Goal: Task Accomplishment & Management: Complete application form

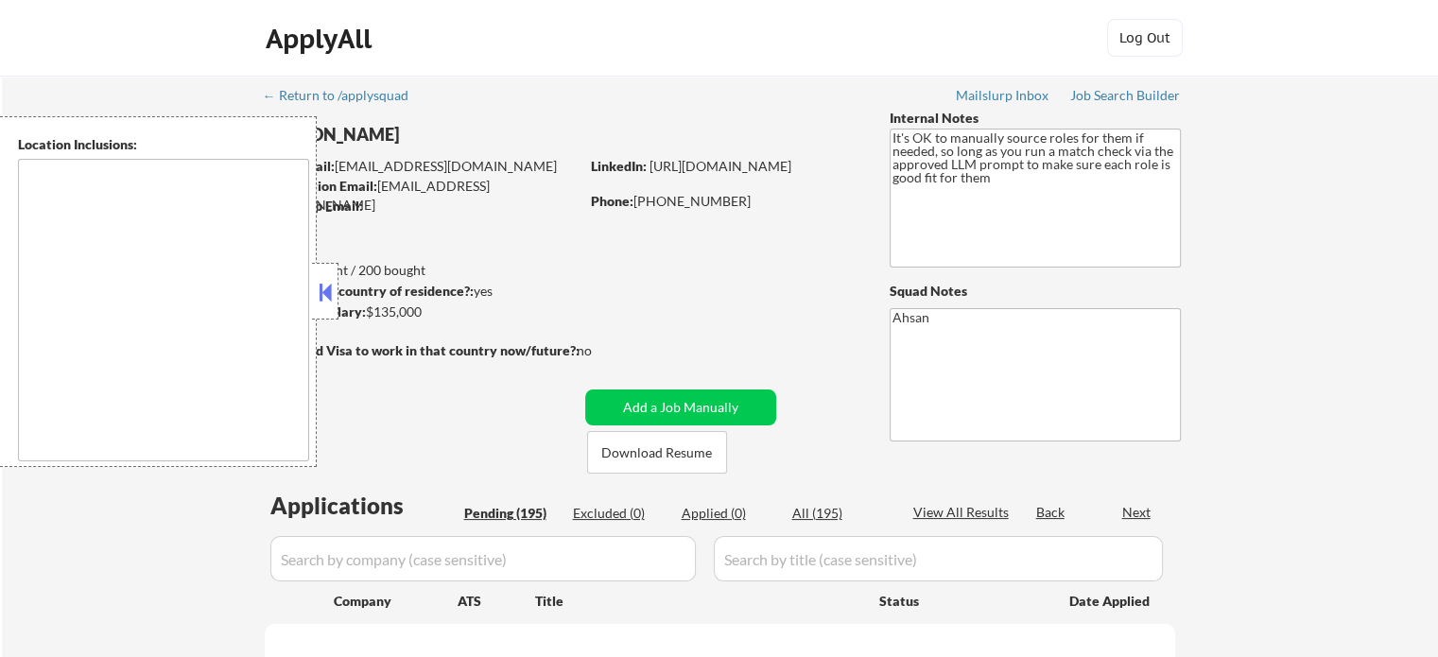
type textarea "[GEOGRAPHIC_DATA], [GEOGRAPHIC_DATA] [GEOGRAPHIC_DATA], [GEOGRAPHIC_DATA] [GEOG…"
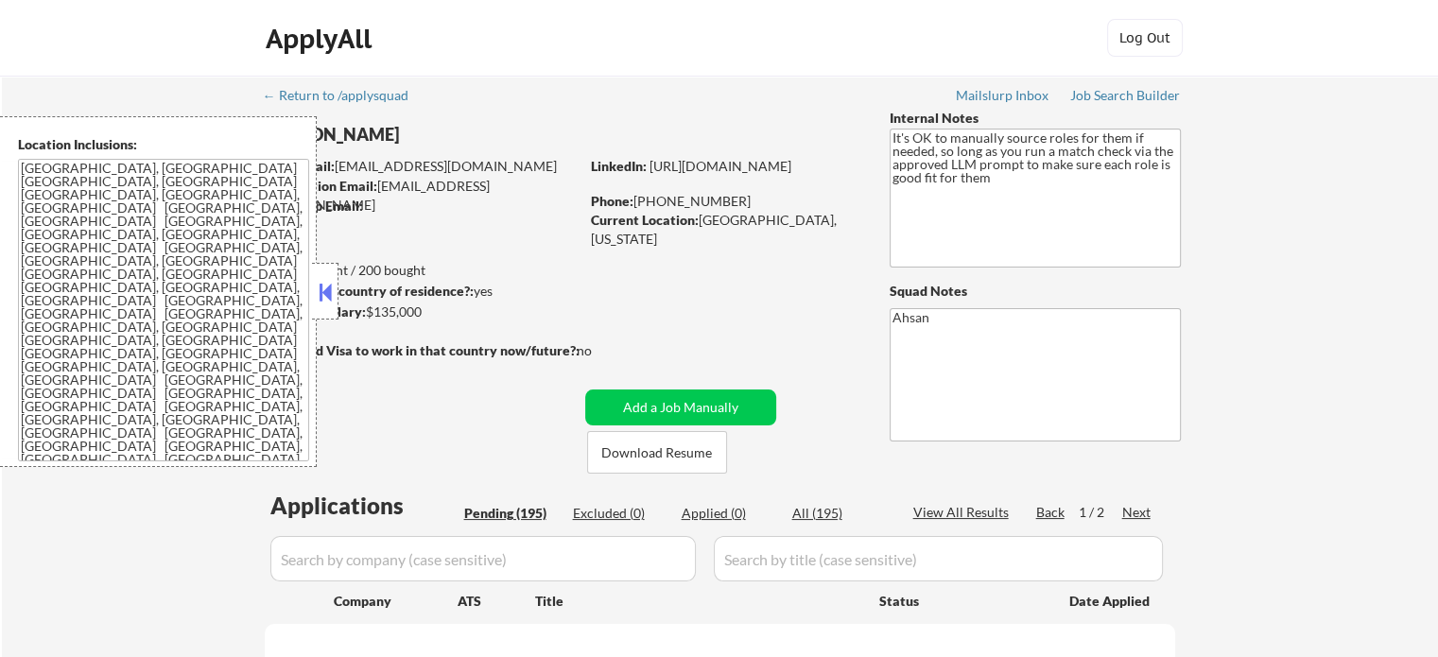
select select ""pending""
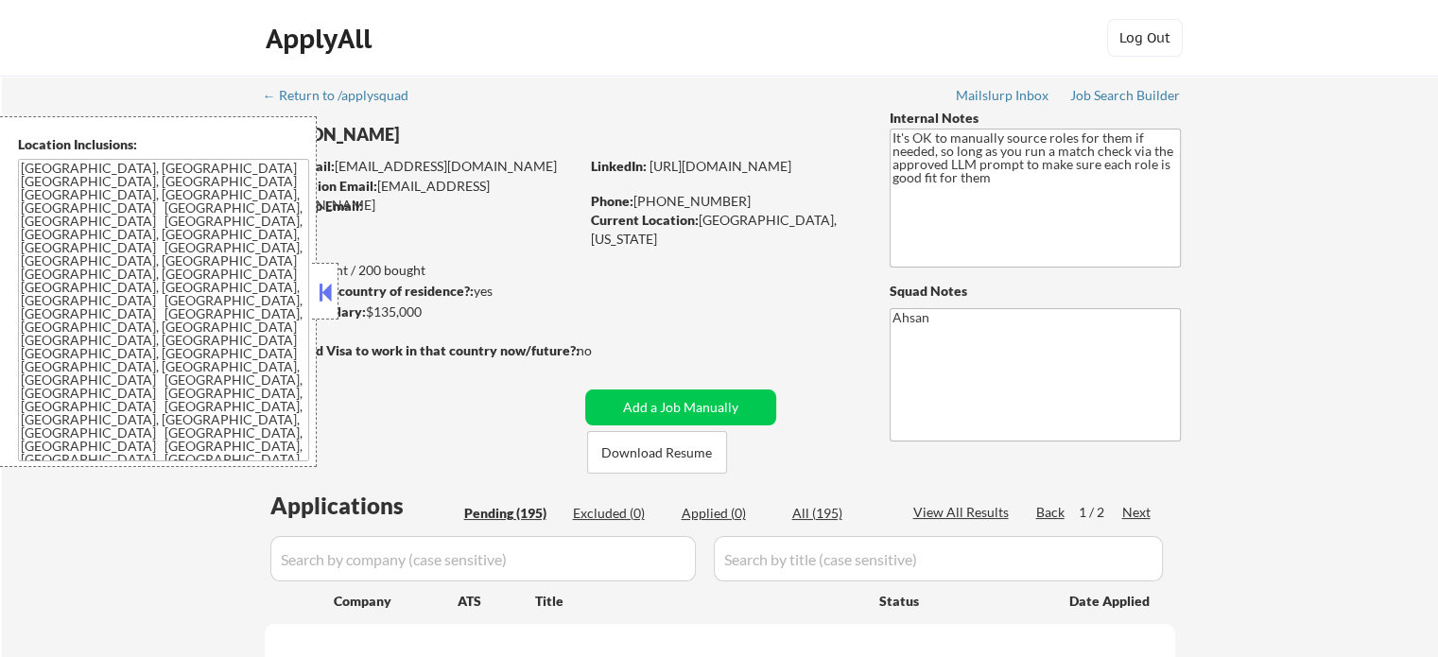
select select ""pending""
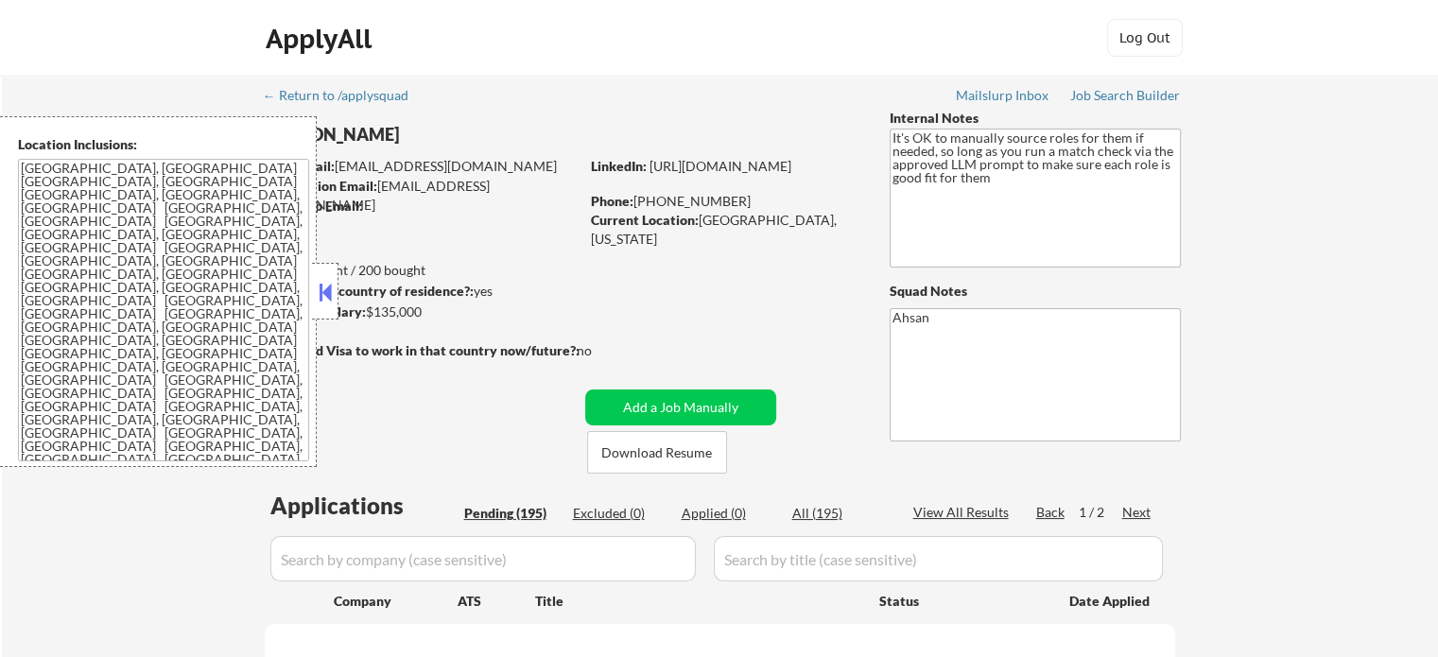
select select ""pending""
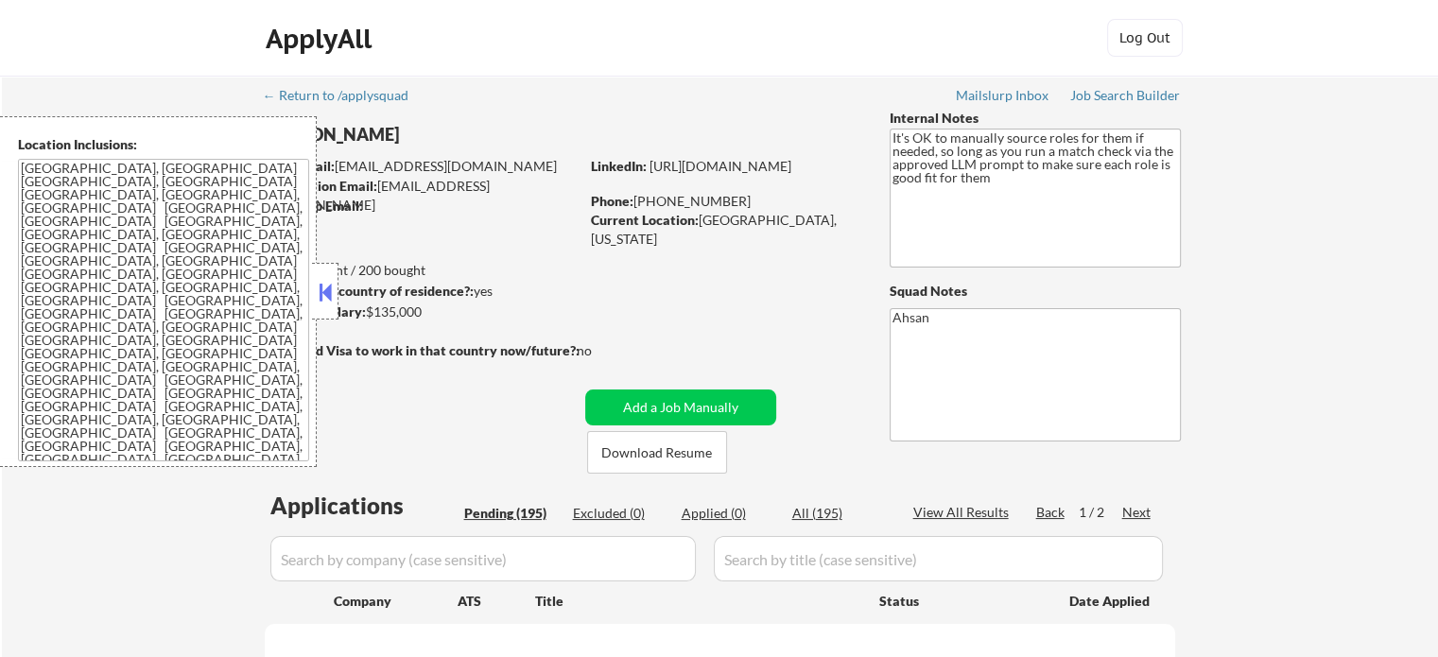
select select ""pending""
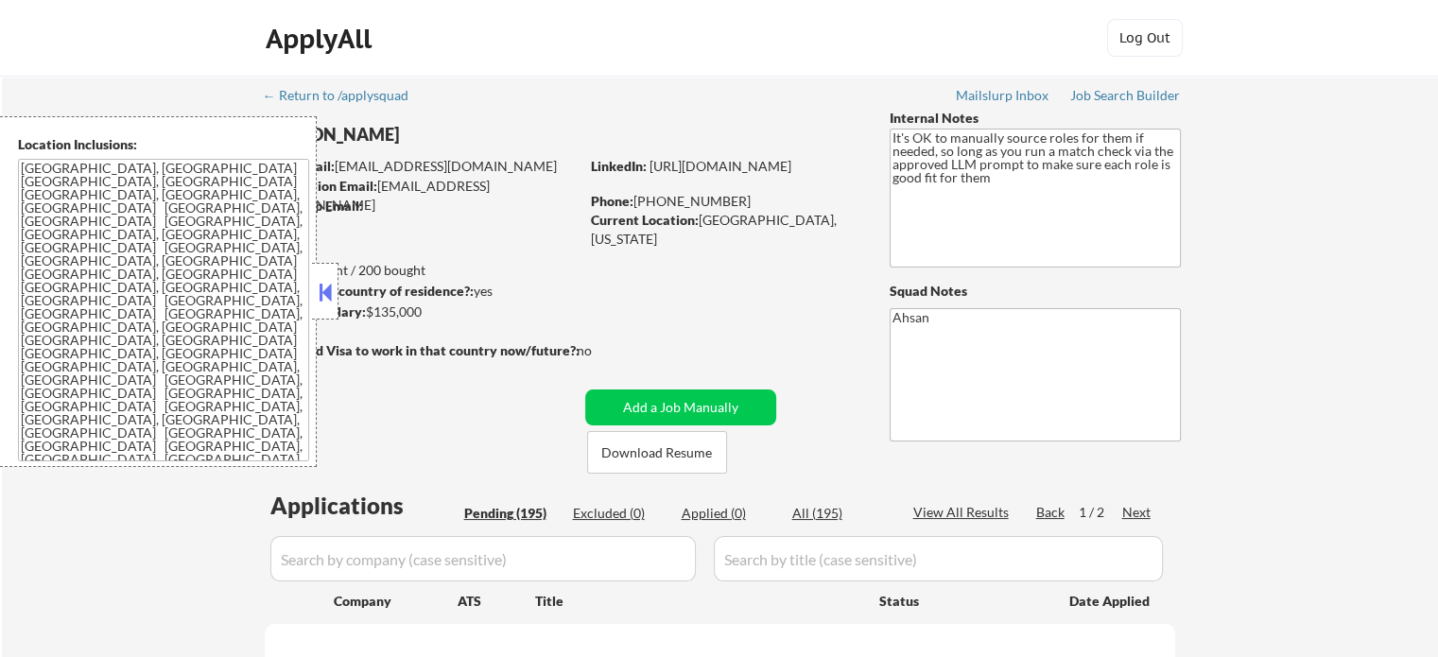
select select ""pending""
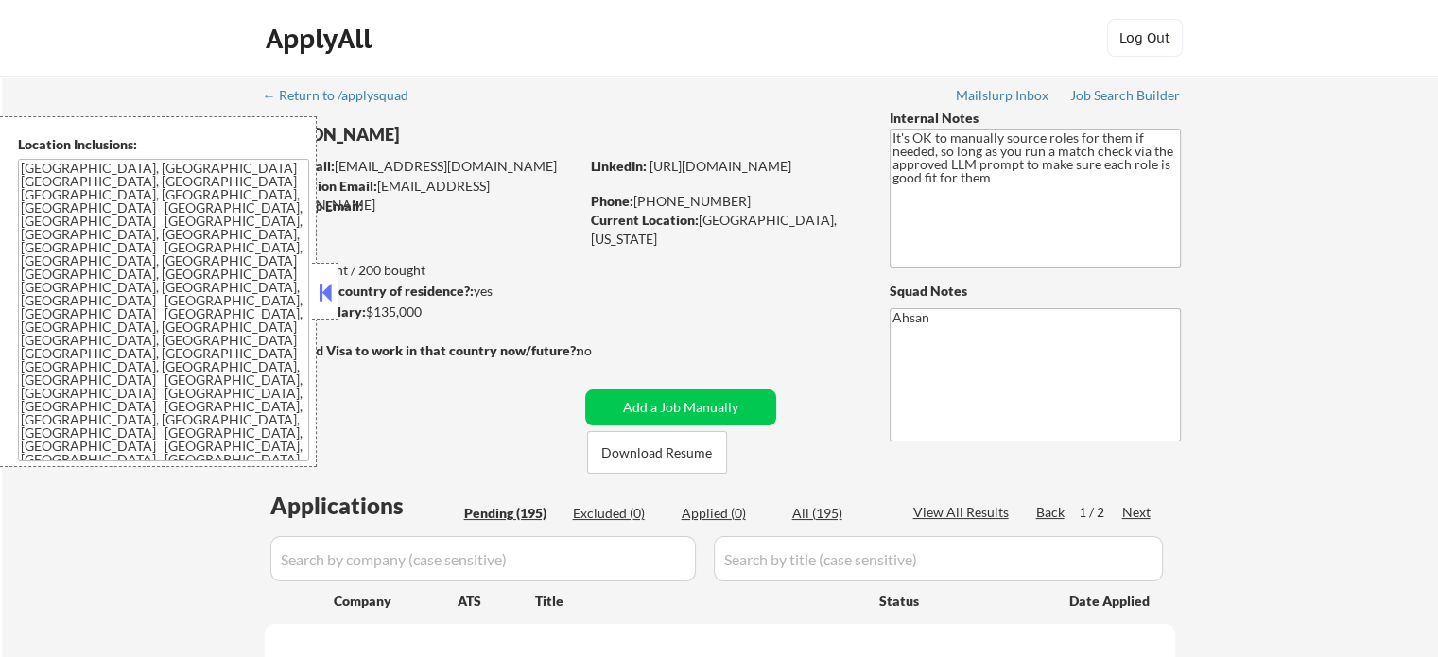
select select ""pending""
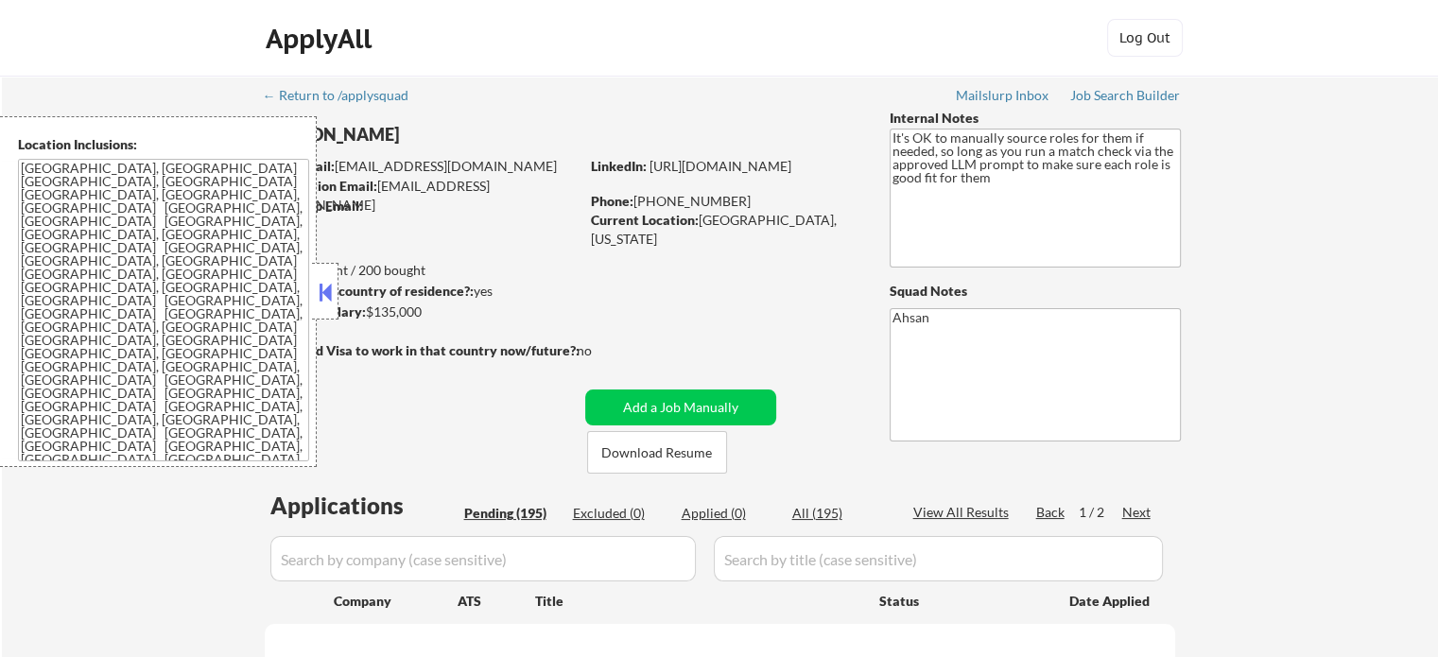
select select ""pending""
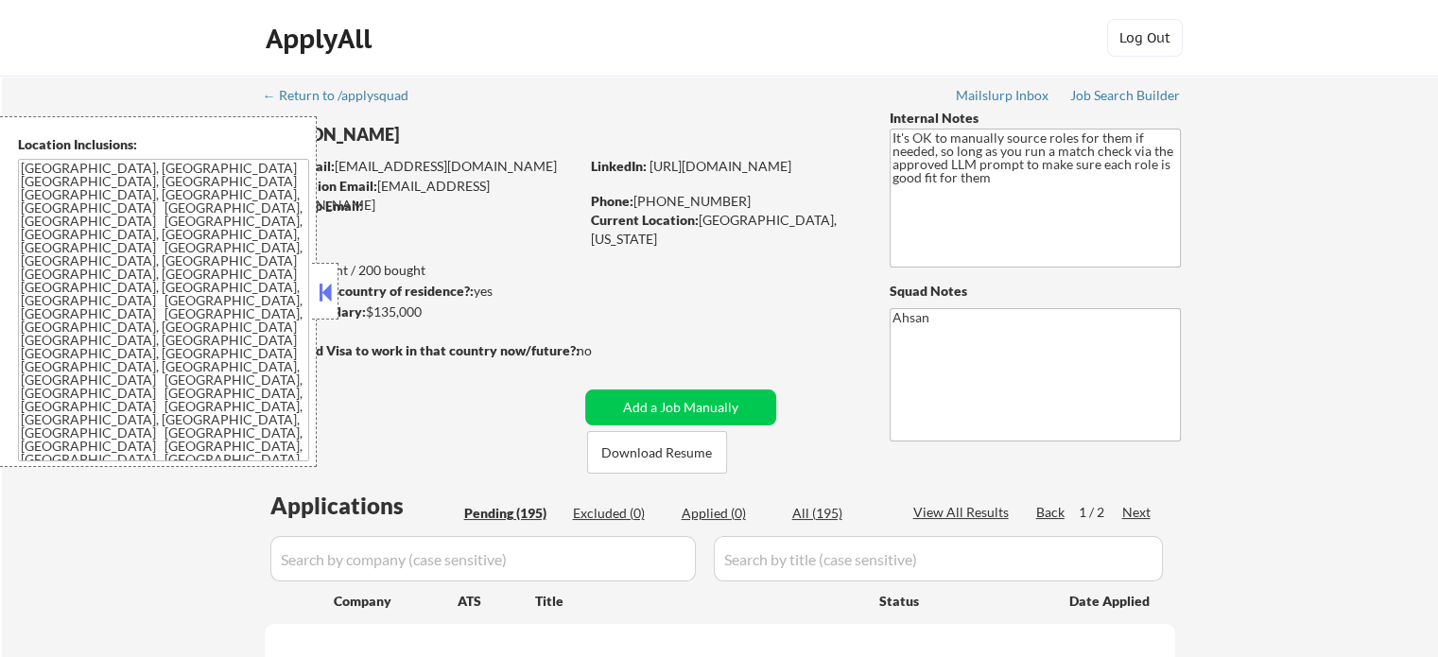
select select ""pending""
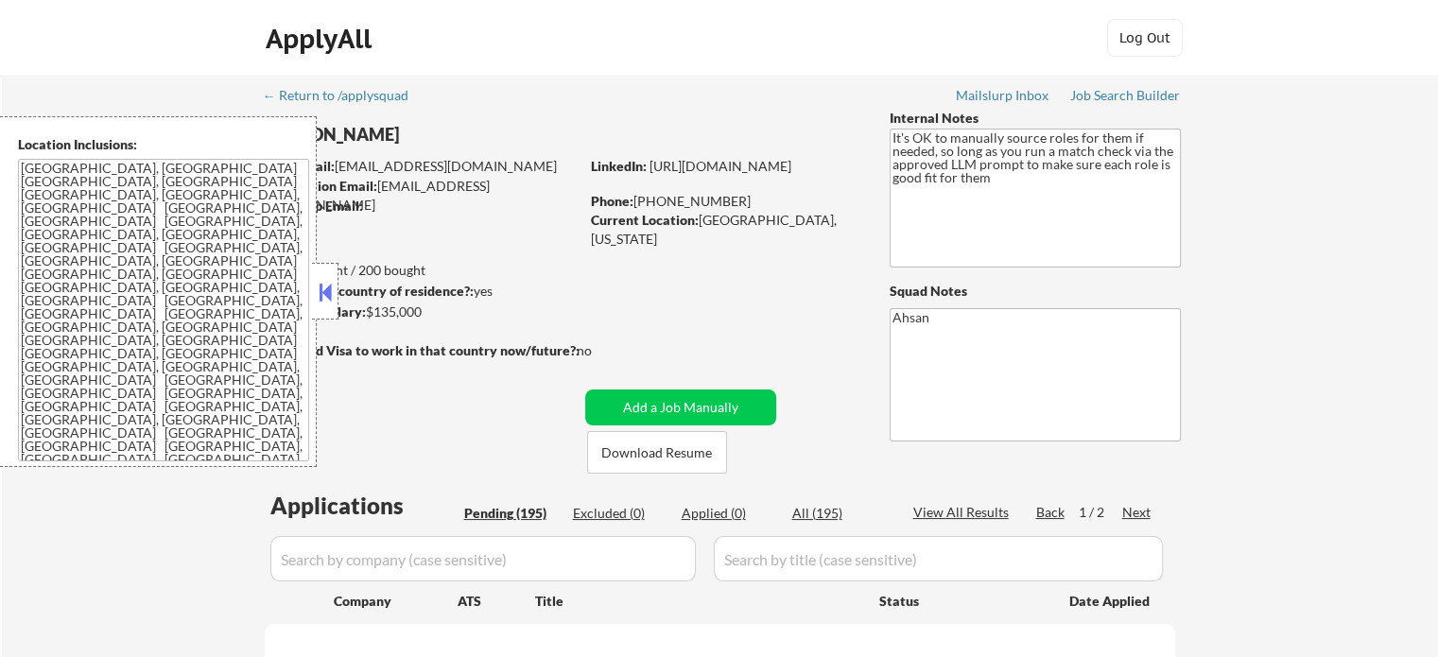
select select ""pending""
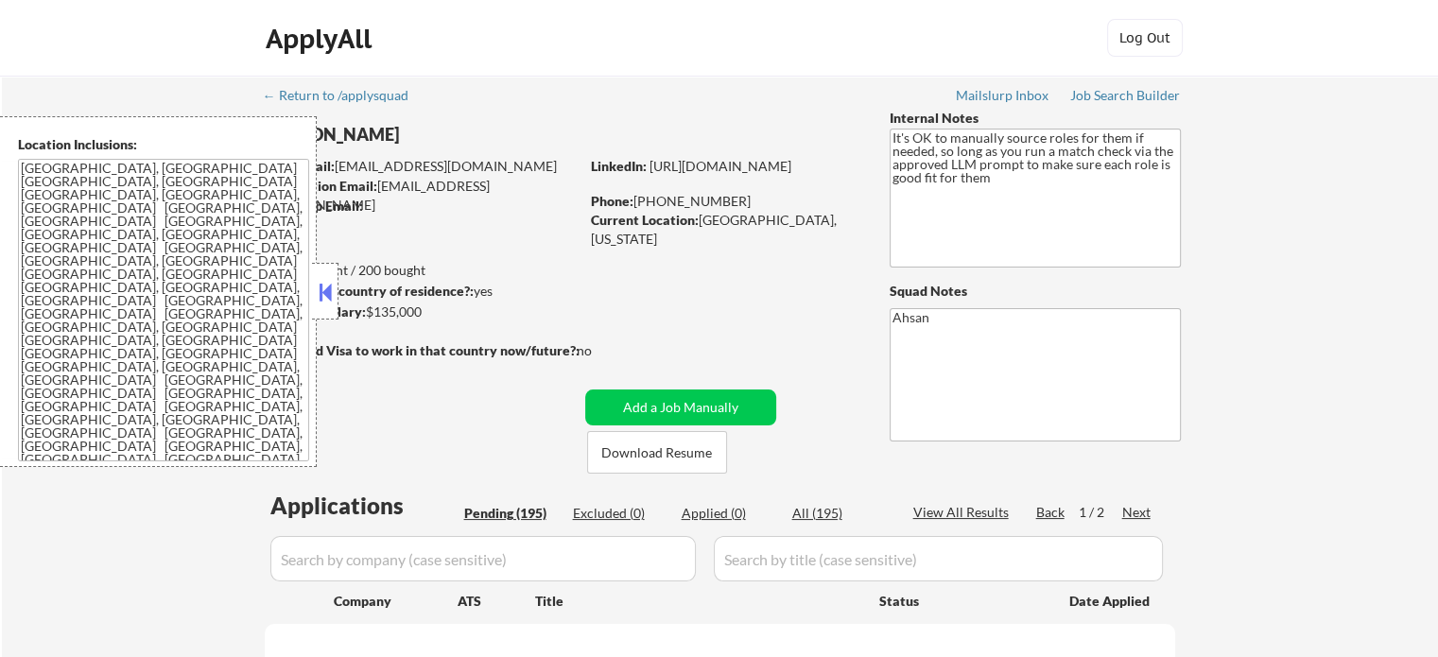
select select ""pending""
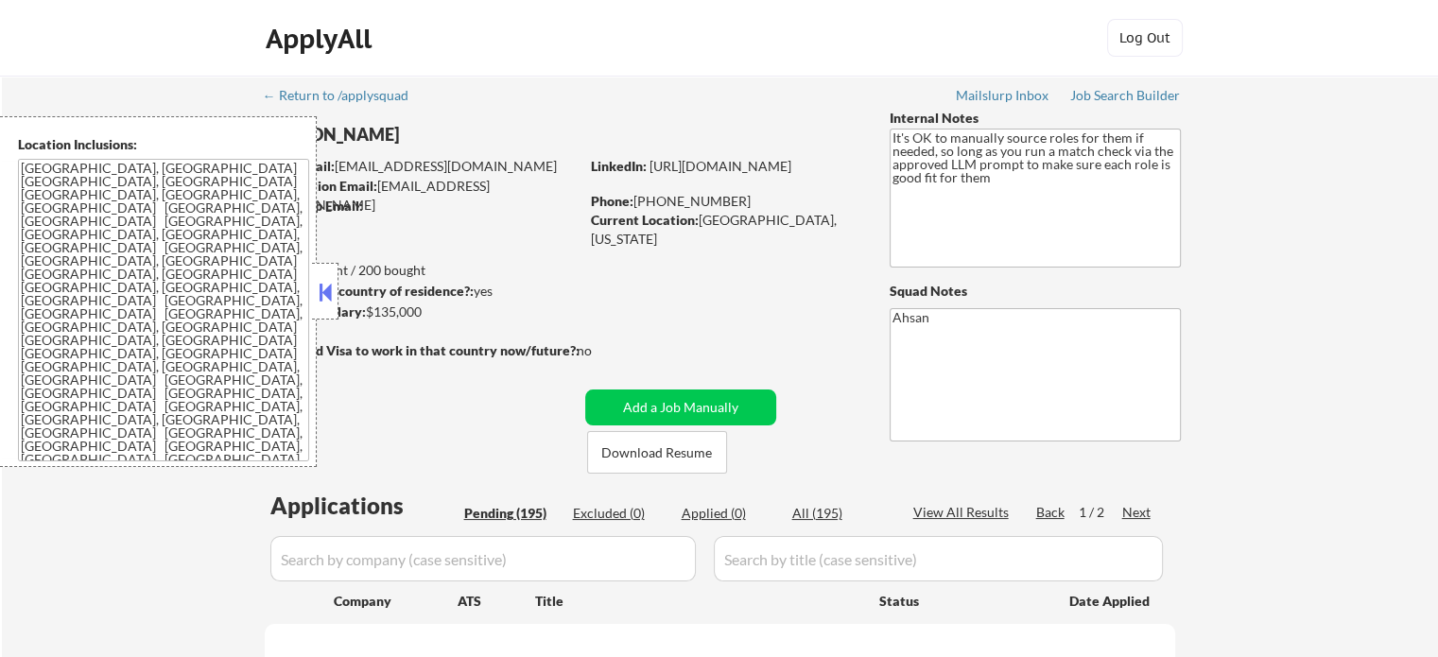
select select ""pending""
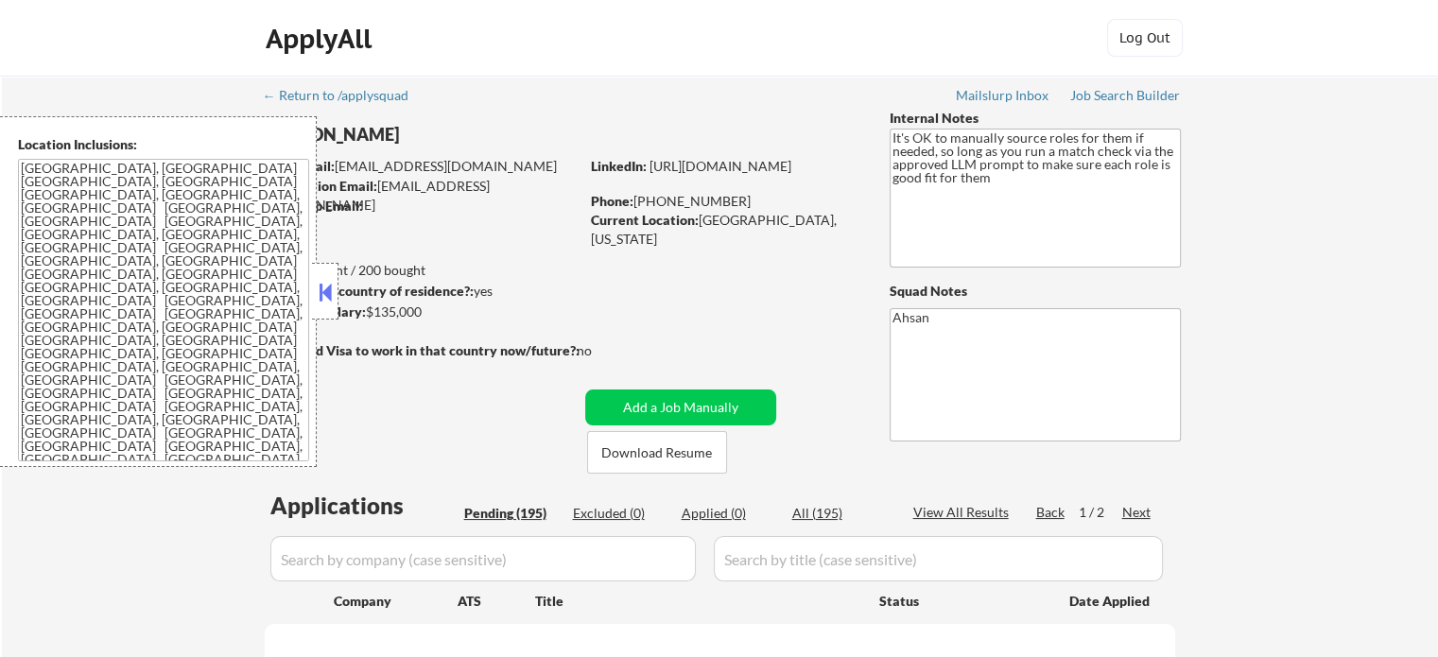
select select ""pending""
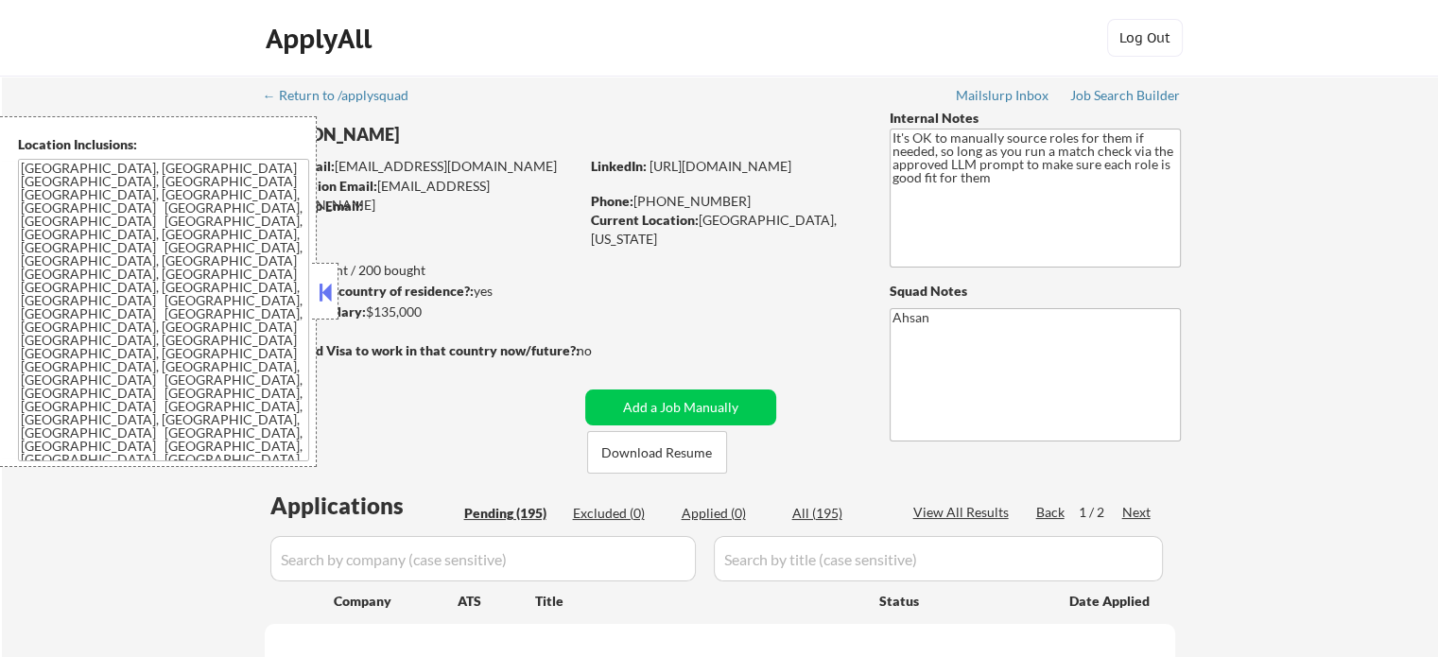
select select ""pending""
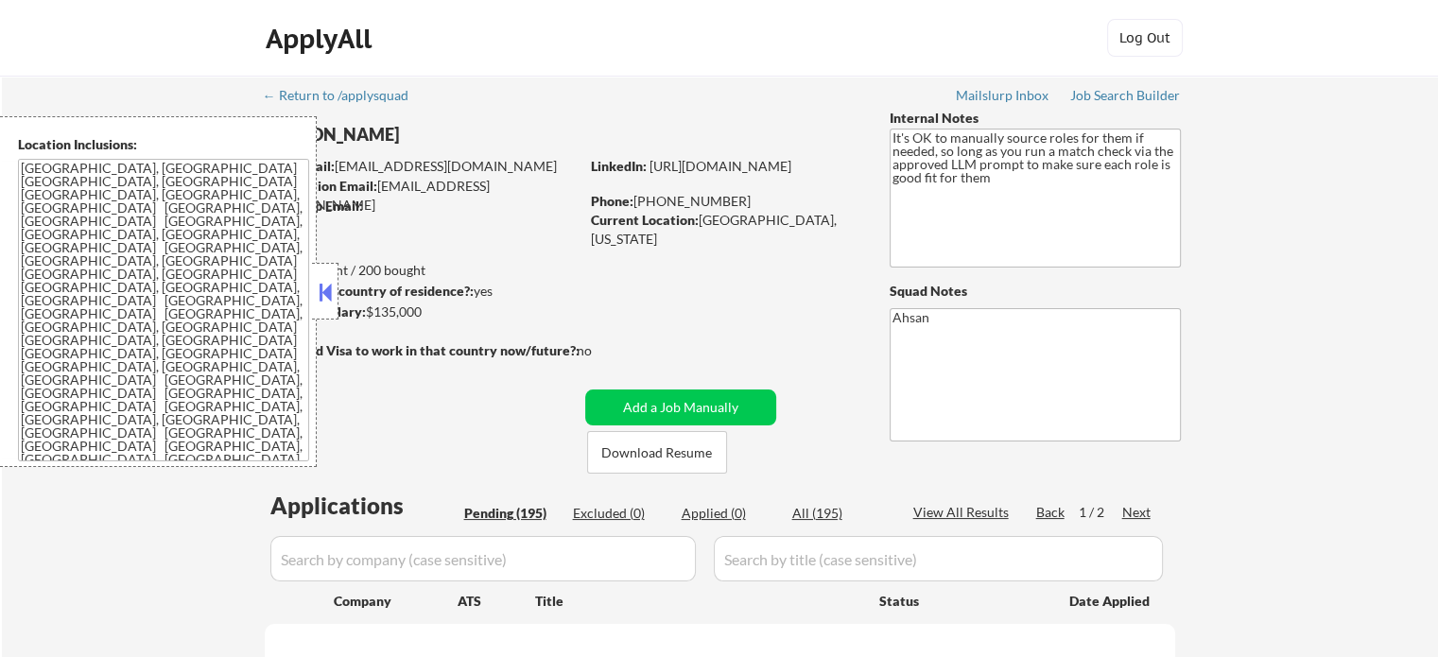
select select ""pending""
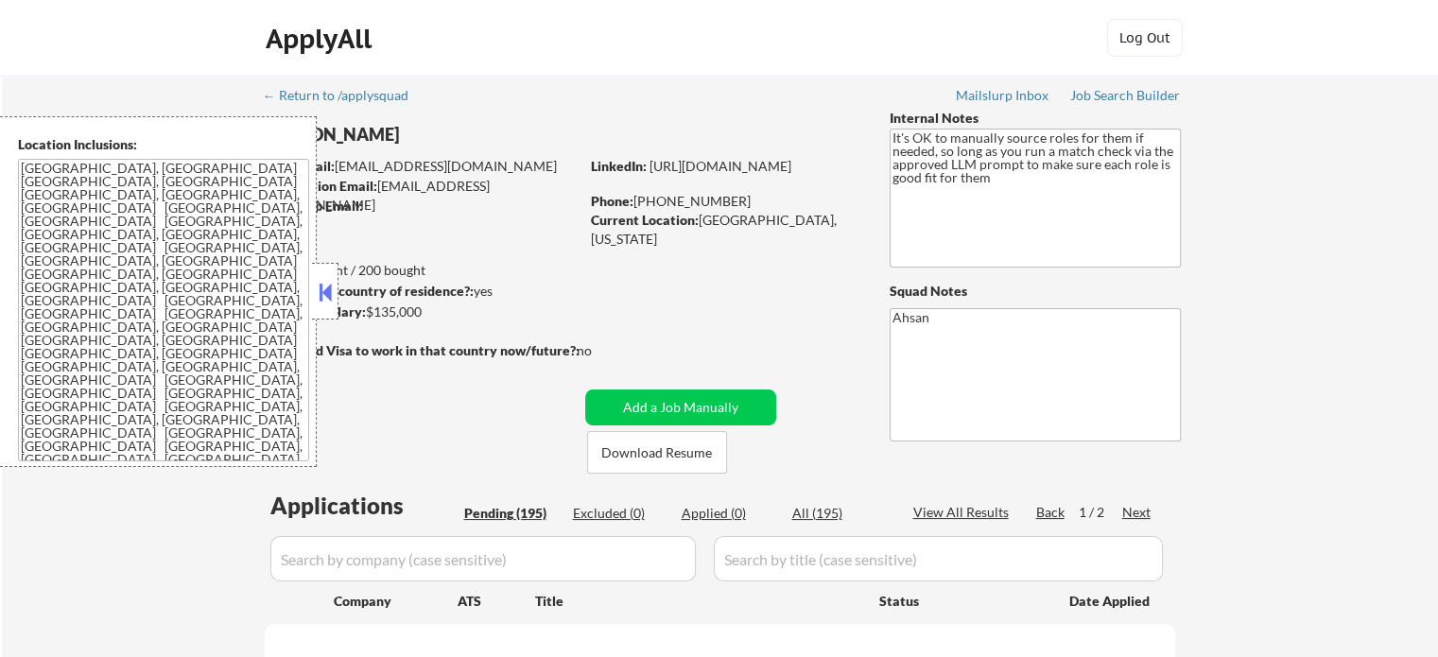
select select ""pending""
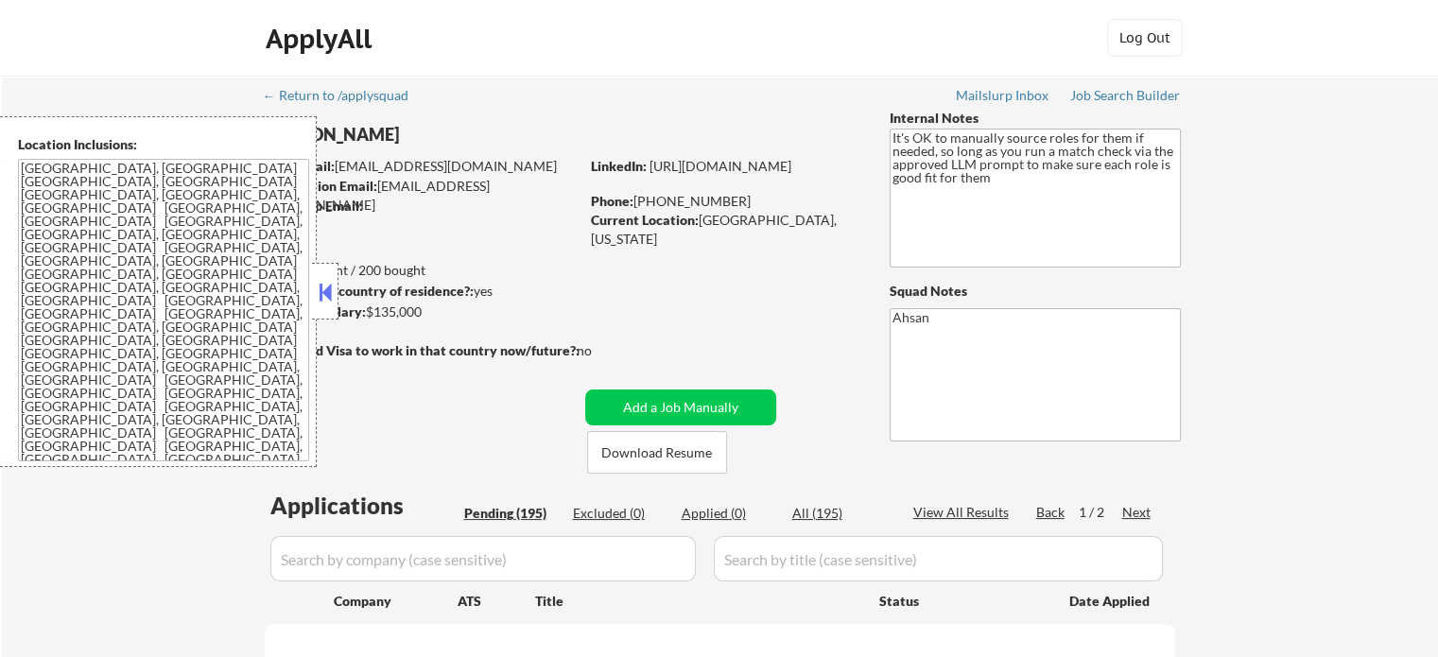
select select ""pending""
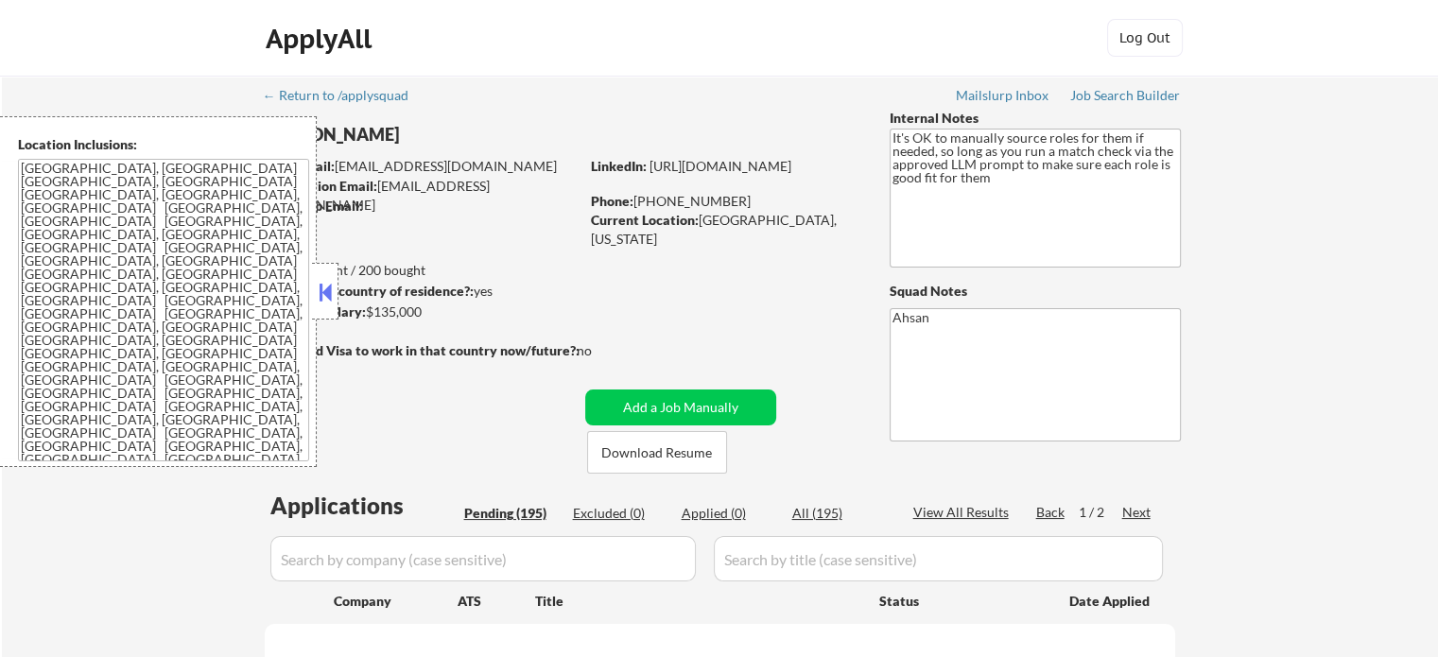
select select ""pending""
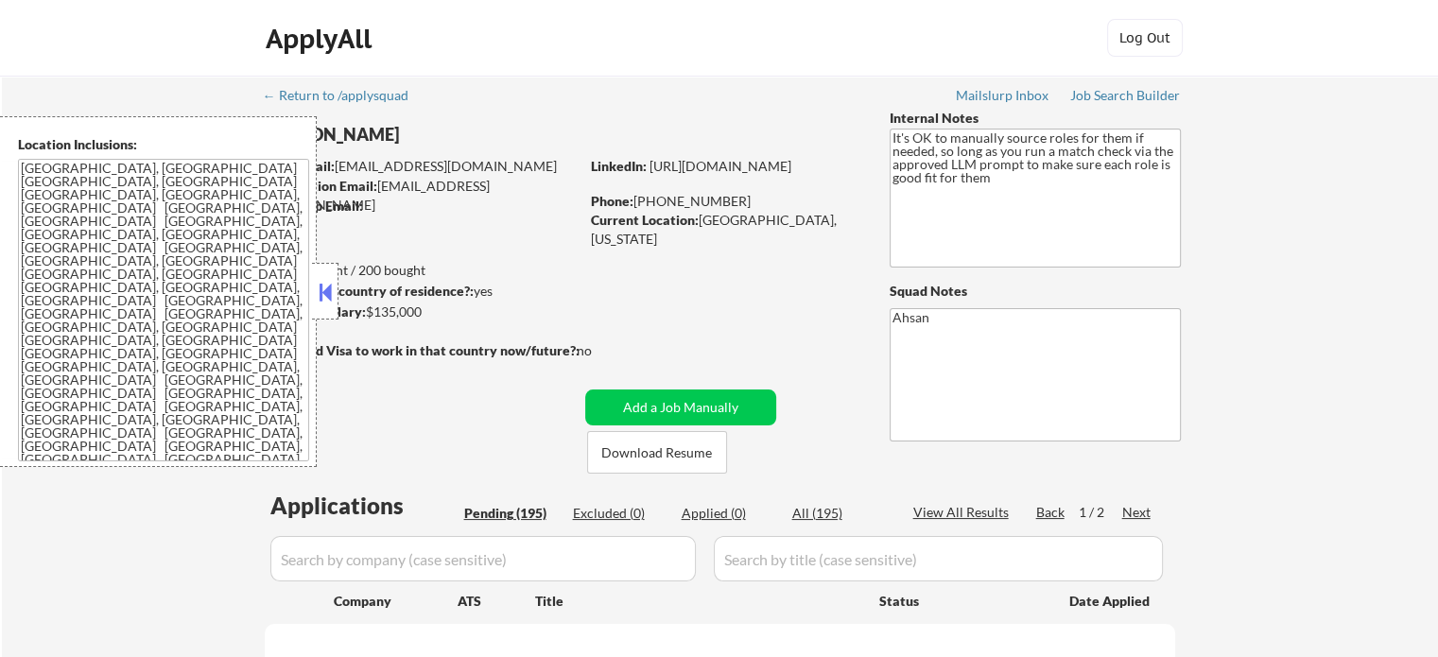
select select ""pending""
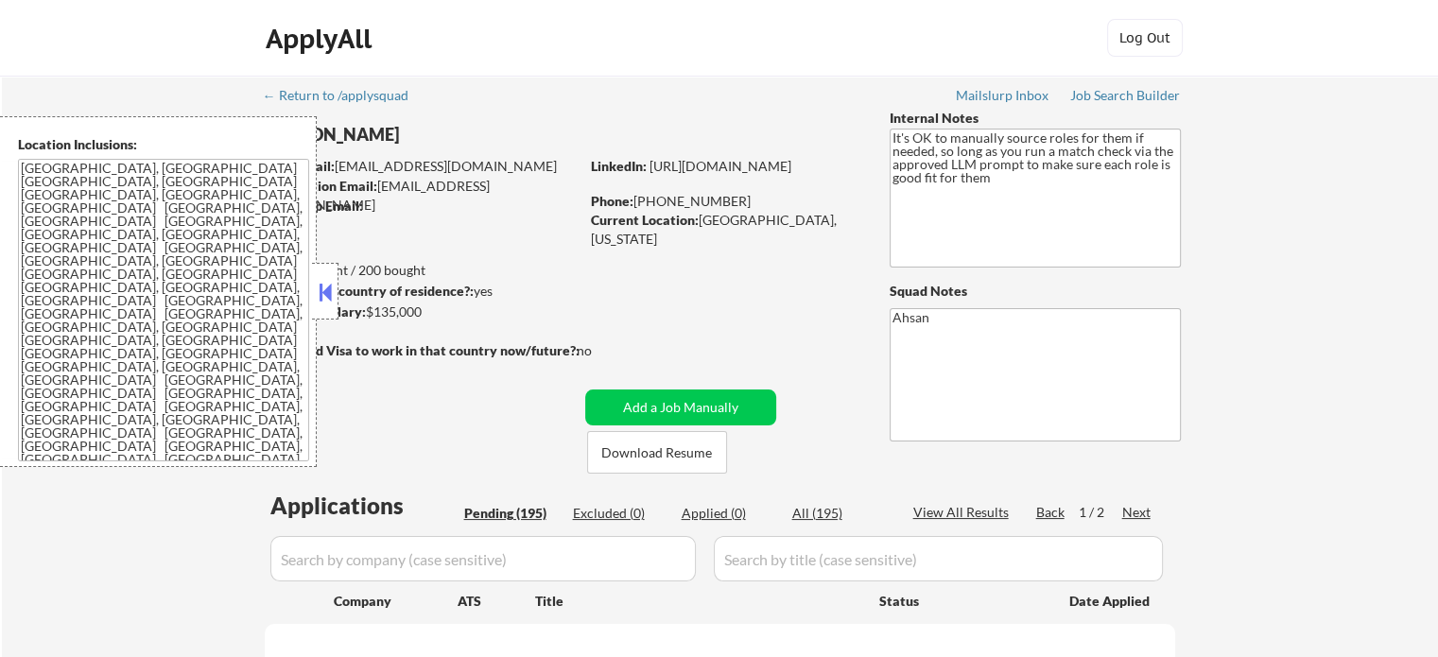
select select ""pending""
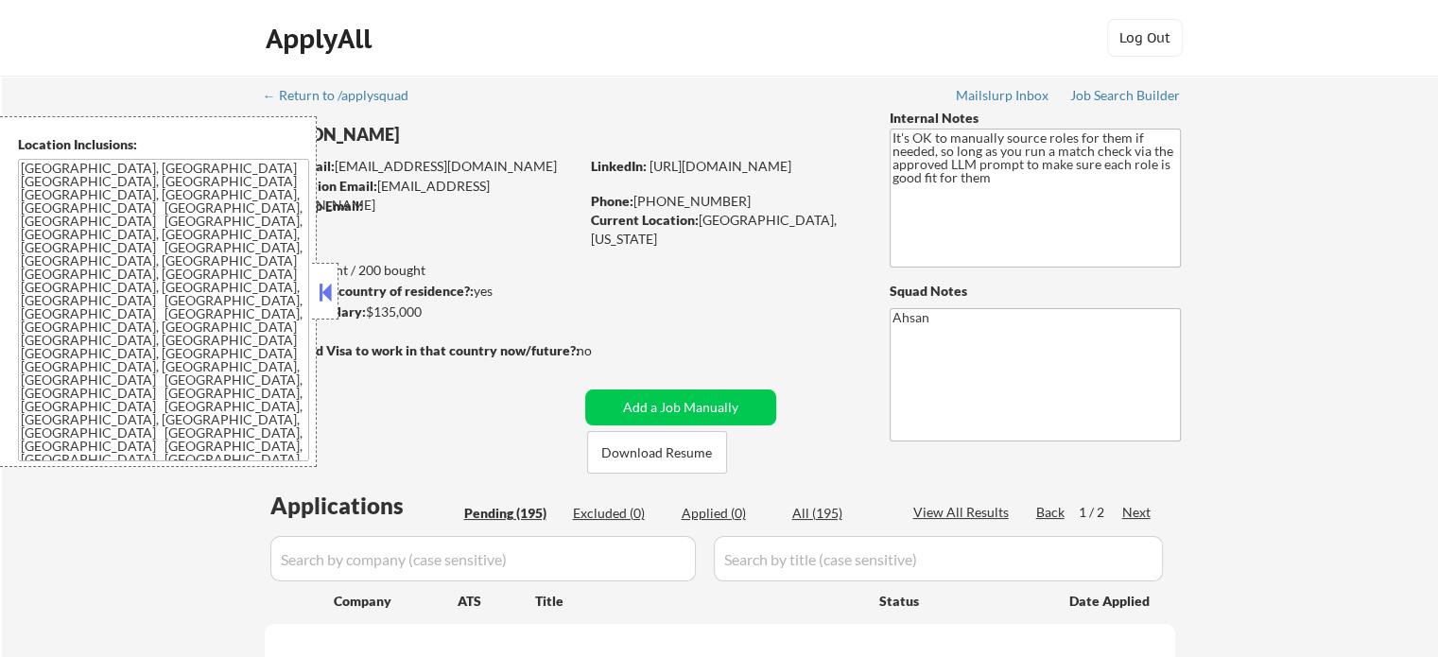
select select ""pending""
